Goal: Navigation & Orientation: Find specific page/section

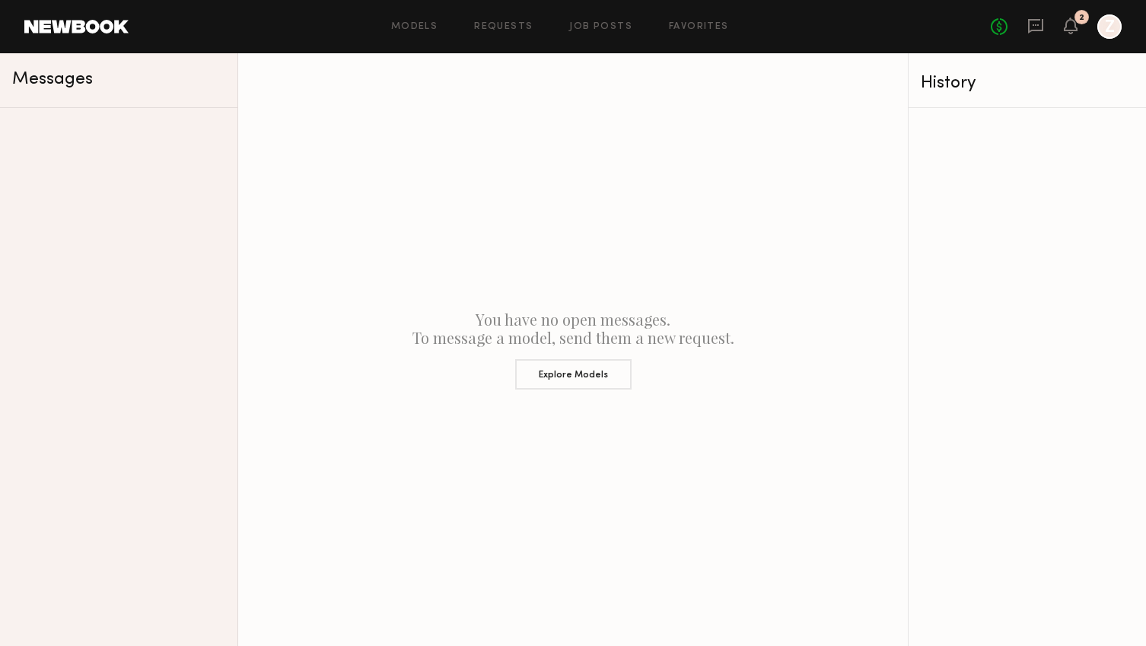
click at [684, 21] on div "Models Requests Job Posts Favorites Sign Out No fees up to $5,000 2 Z" at bounding box center [625, 26] width 993 height 24
click at [689, 32] on div "Models Requests Job Posts Favorites Sign Out No fees up to $5,000 2 Z" at bounding box center [625, 26] width 993 height 24
click at [689, 22] on link "Favorites" at bounding box center [699, 27] width 60 height 10
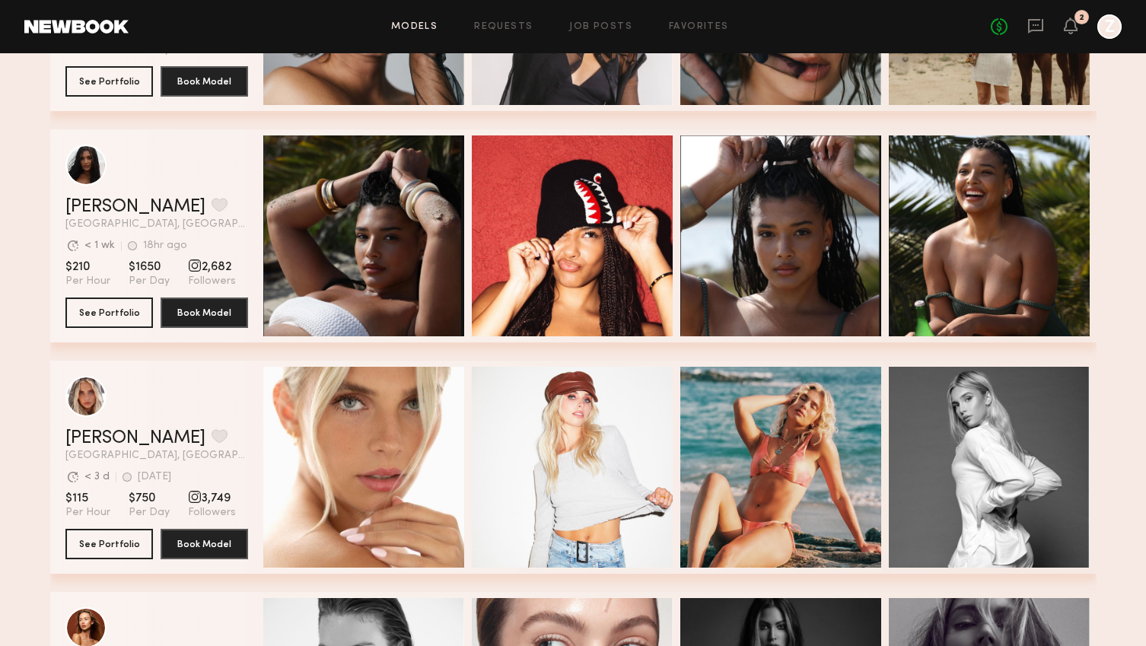
scroll to position [737, 0]
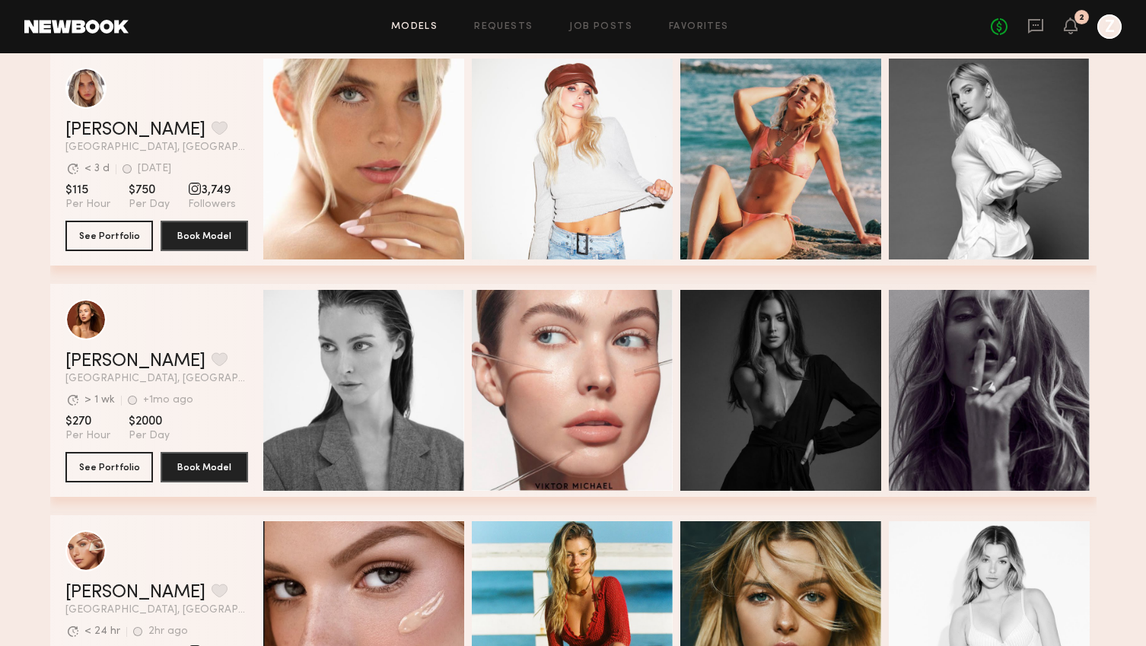
click at [425, 27] on link "Models" at bounding box center [414, 27] width 46 height 10
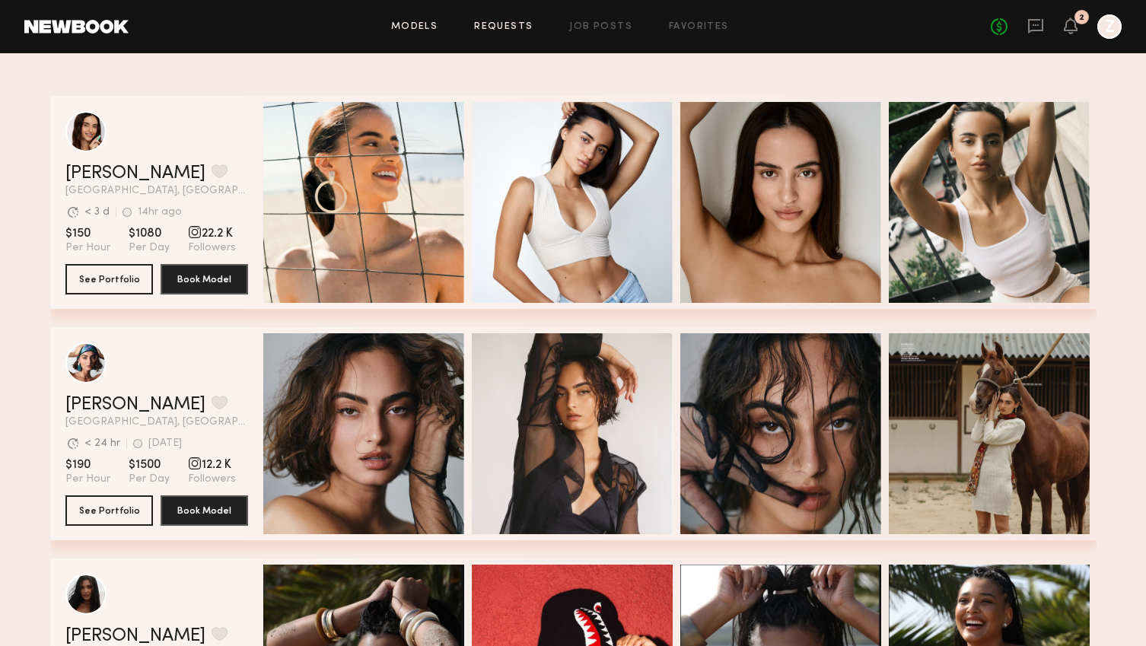
click at [519, 22] on link "Requests" at bounding box center [503, 27] width 59 height 10
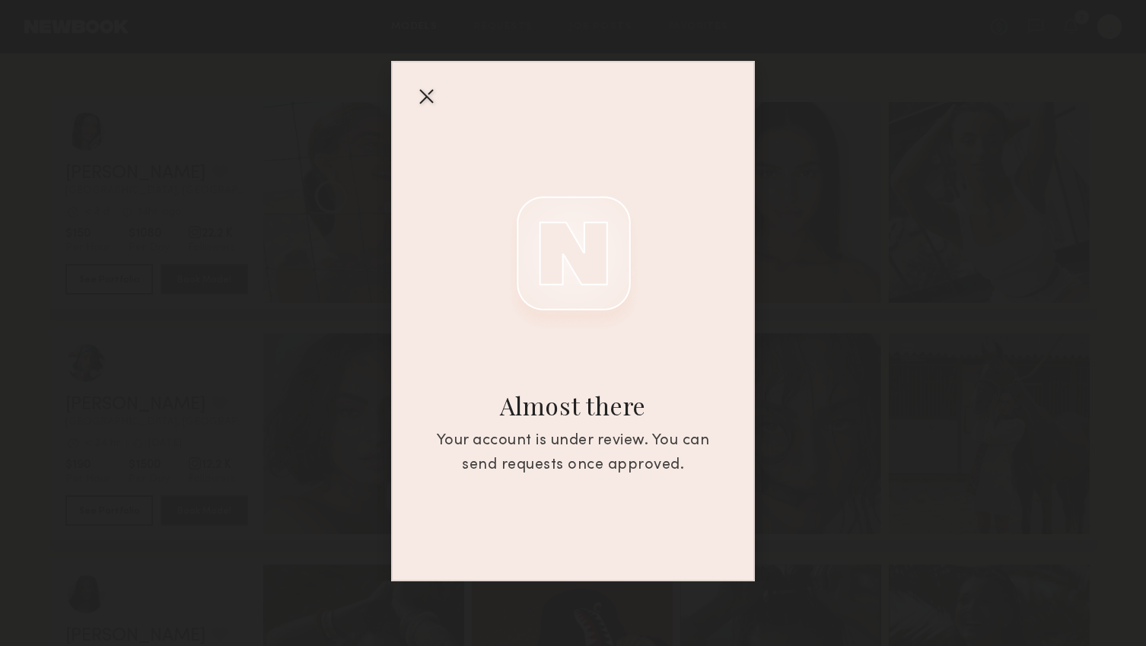
click at [428, 99] on div at bounding box center [426, 96] width 24 height 24
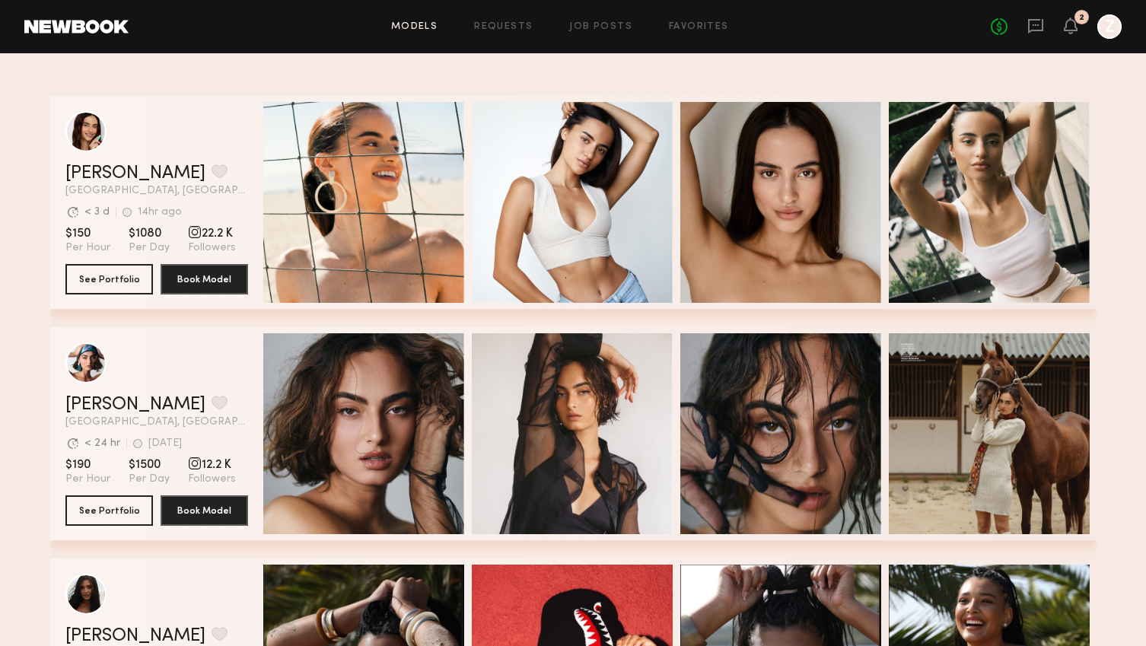
click at [1097, 35] on icon "Z" at bounding box center [1109, 26] width 24 height 24
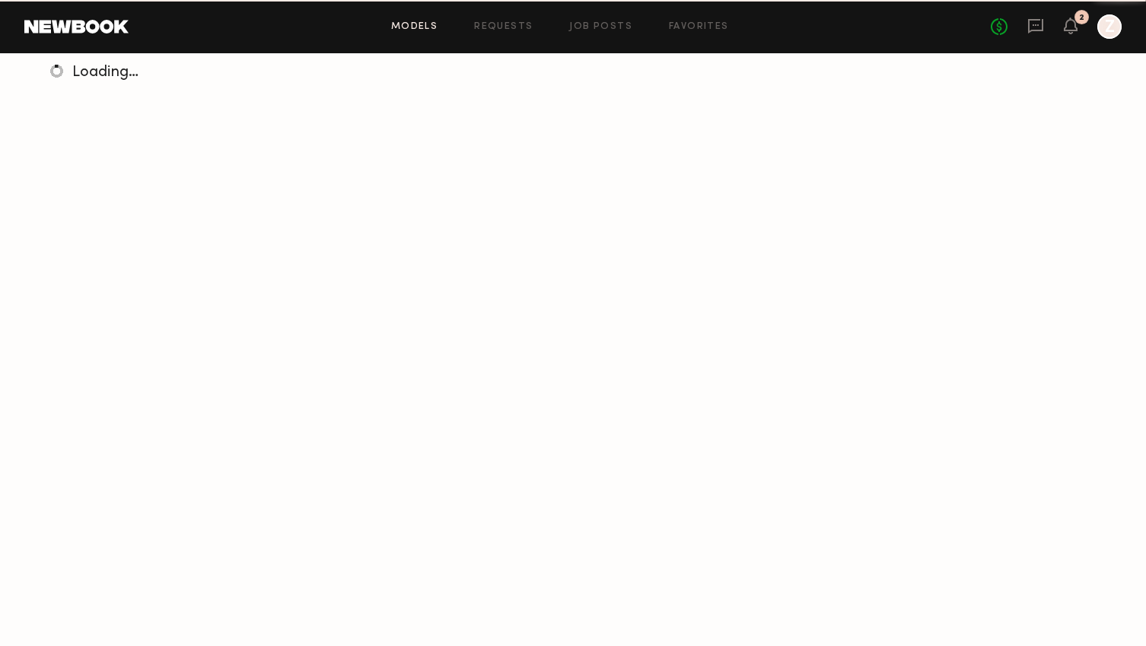
click at [1106, 29] on div at bounding box center [1109, 26] width 24 height 24
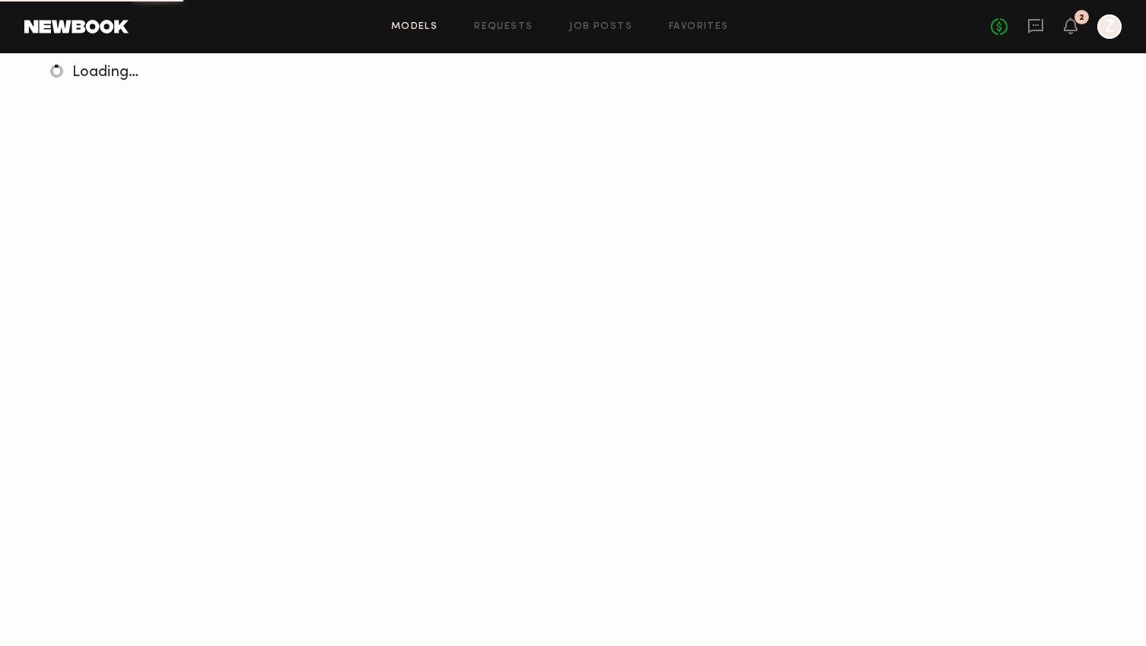
click at [1104, 27] on div at bounding box center [1109, 26] width 24 height 24
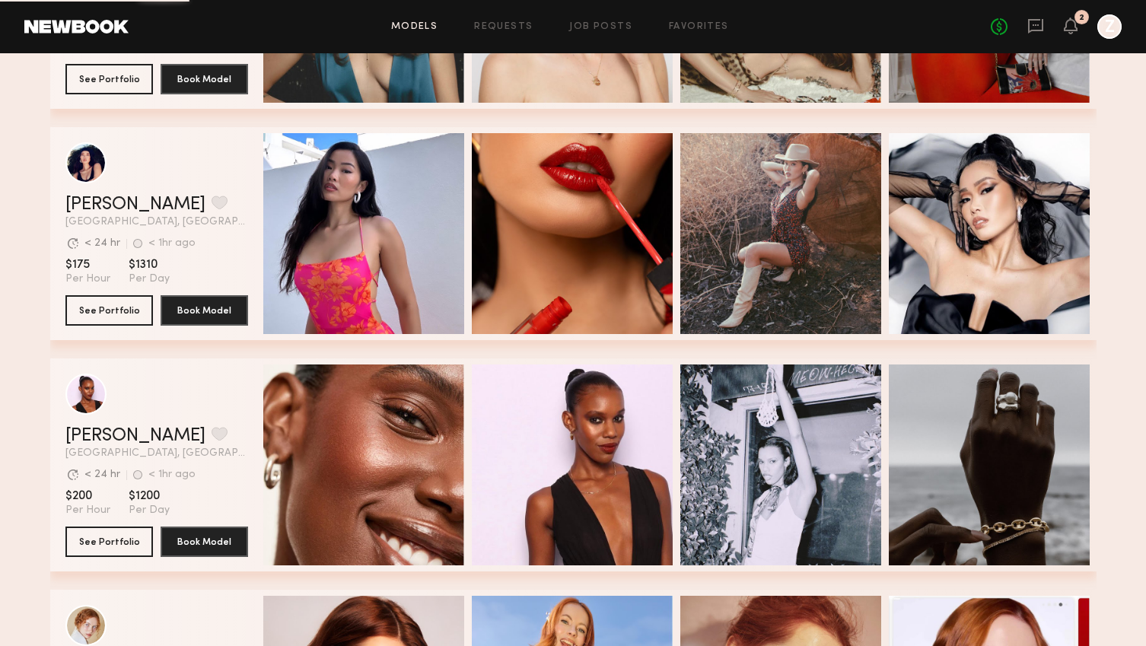
scroll to position [2264, 0]
